Goal: Task Accomplishment & Management: Use online tool/utility

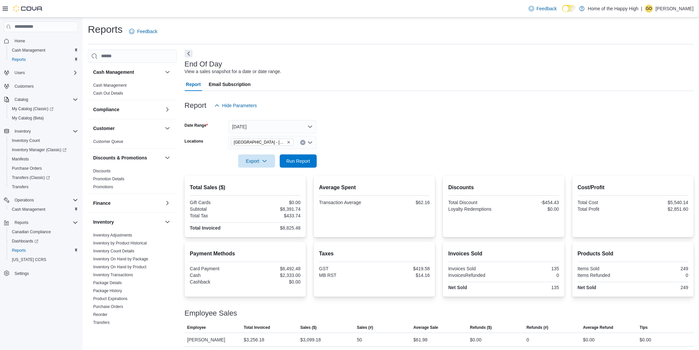
scroll to position [256, 0]
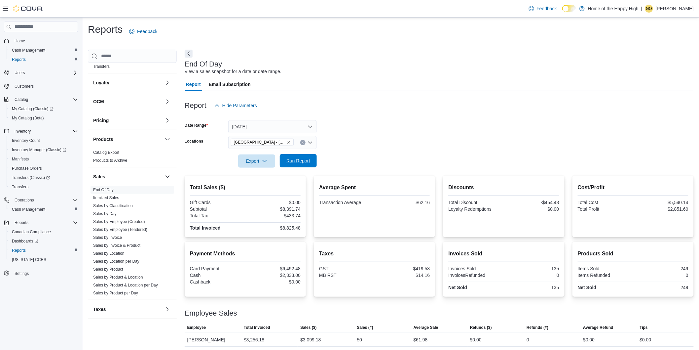
click at [302, 161] on span "Run Report" at bounding box center [298, 160] width 24 height 7
click at [673, 11] on p "Gaylene Odnokon" at bounding box center [675, 9] width 38 height 8
click at [644, 68] on span "Sign Out" at bounding box center [652, 65] width 18 height 7
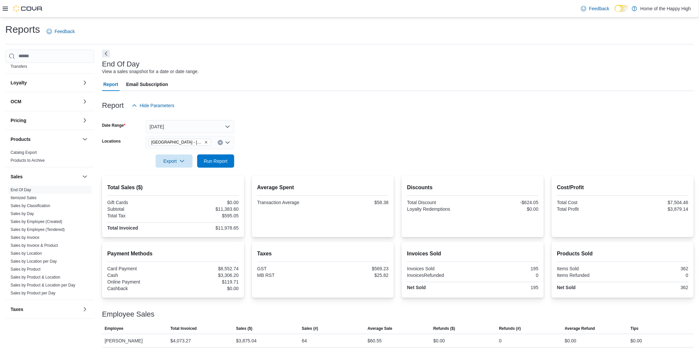
click at [484, 99] on div "Report Hide Parameters" at bounding box center [398, 105] width 592 height 13
